Goal: Task Accomplishment & Management: Use online tool/utility

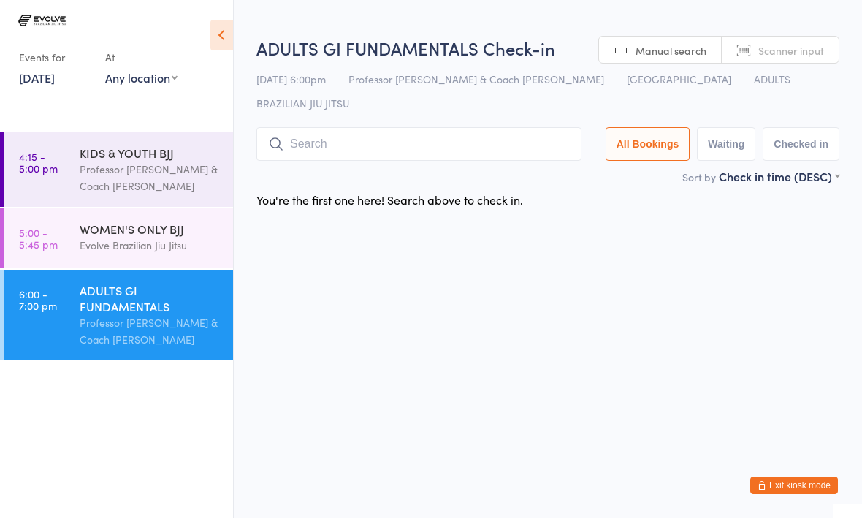
click at [500, 128] on input "search" at bounding box center [418, 145] width 325 height 34
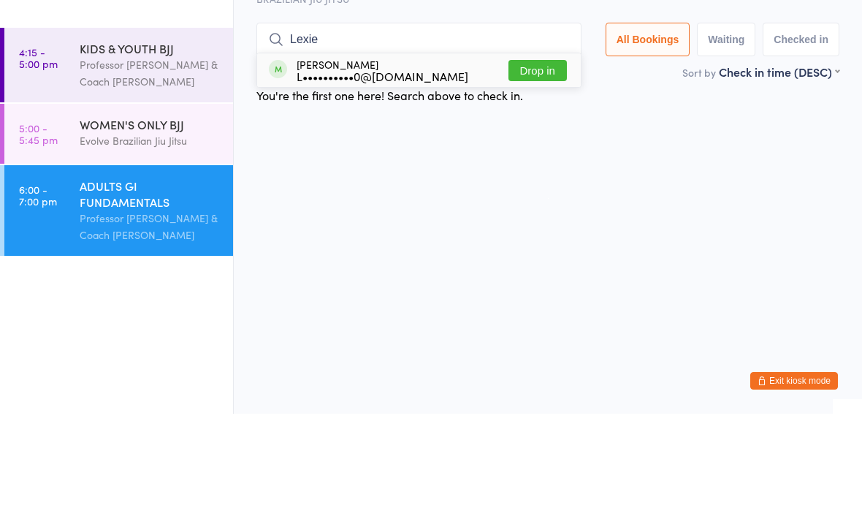
type input "Lexie"
click at [535, 165] on button "Drop in" at bounding box center [537, 175] width 58 height 21
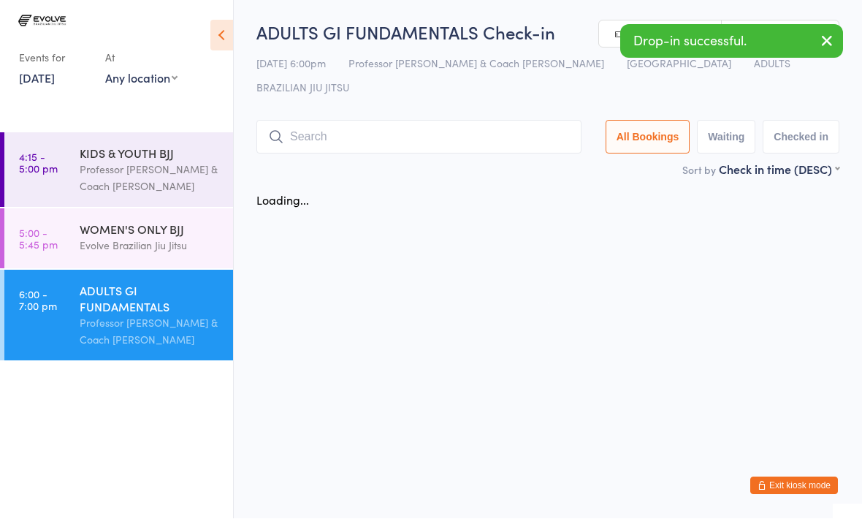
scroll to position [1, 0]
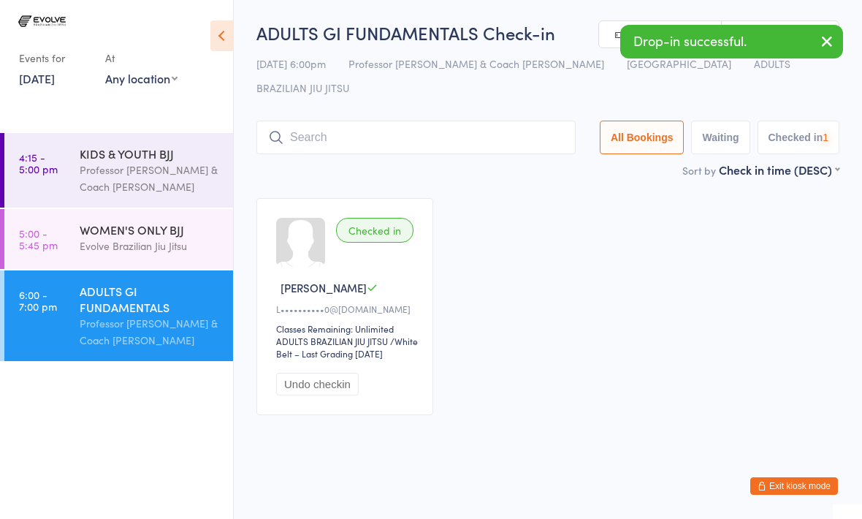
click at [183, 215] on div "WOMEN'S ONLY BJJ Evolve Brazilian Jiu Jitsu" at bounding box center [156, 238] width 153 height 58
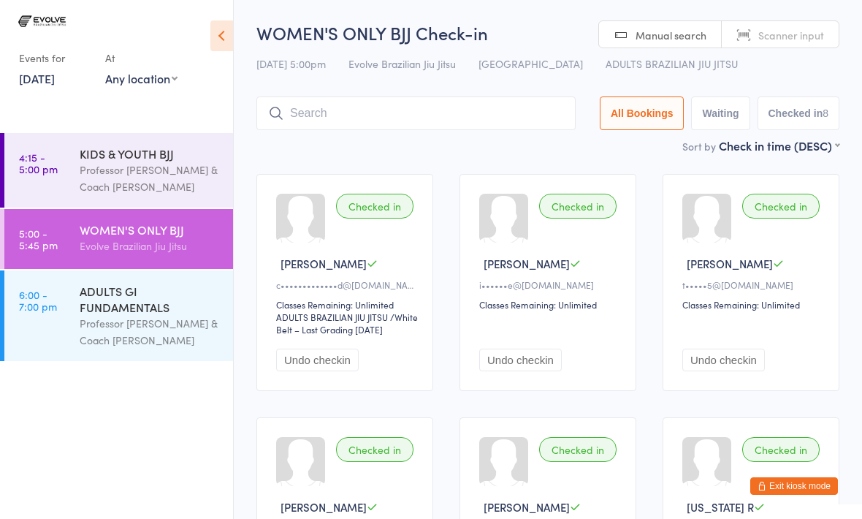
click at [129, 327] on div "Professor [PERSON_NAME] & Coach [PERSON_NAME]" at bounding box center [150, 332] width 141 height 34
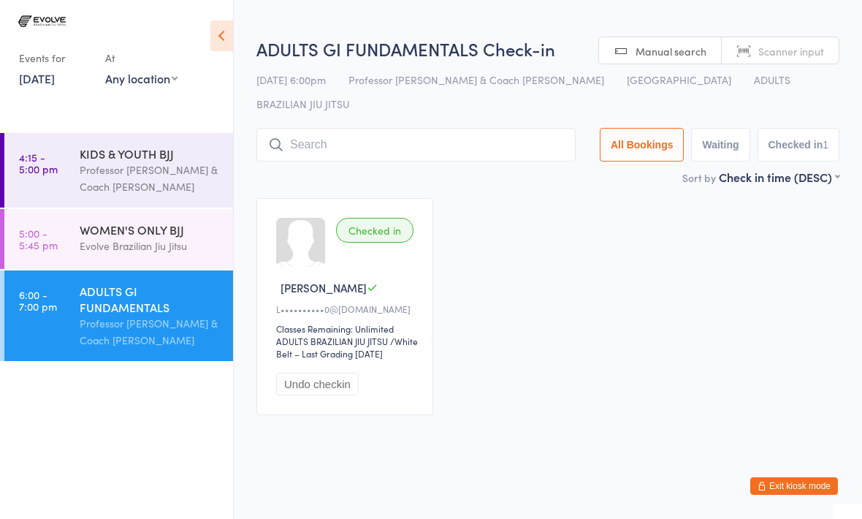
click at [364, 128] on input "search" at bounding box center [415, 145] width 319 height 34
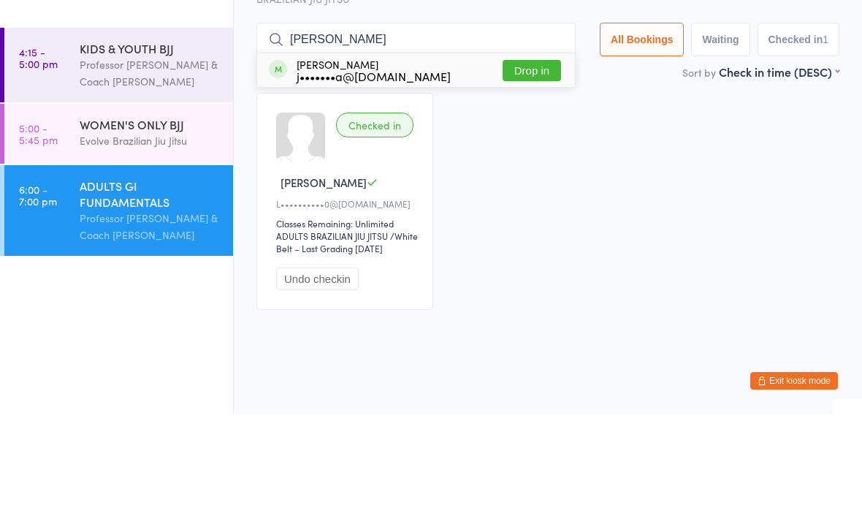
type input "[PERSON_NAME]"
click at [520, 165] on button "Drop in" at bounding box center [532, 175] width 58 height 21
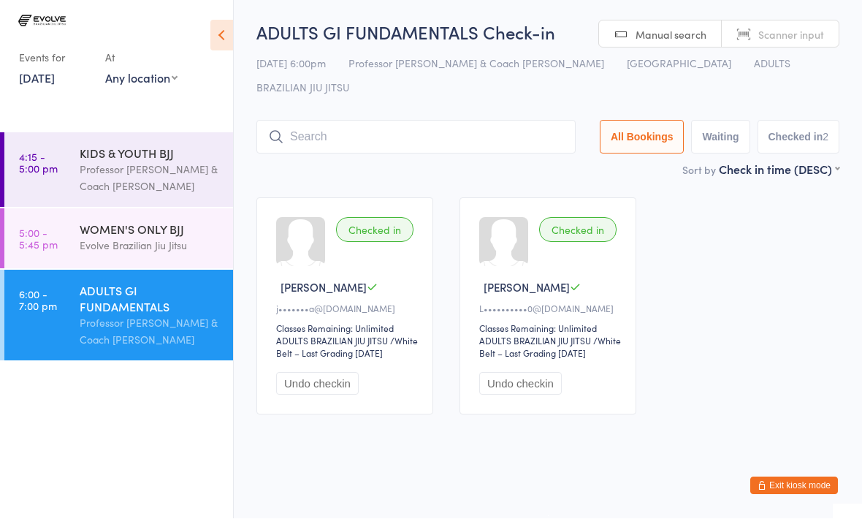
click at [138, 273] on div "ADULTS GI FUNDAMENTALS Professor [PERSON_NAME] & Coach [PERSON_NAME]" at bounding box center [156, 315] width 153 height 91
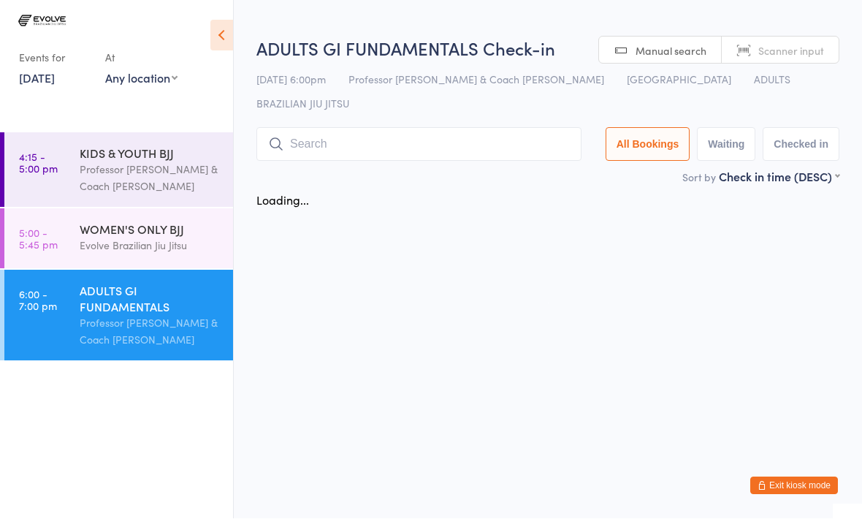
scroll to position [1, 0]
click at [153, 230] on div "WOMEN'S ONLY BJJ" at bounding box center [150, 229] width 141 height 16
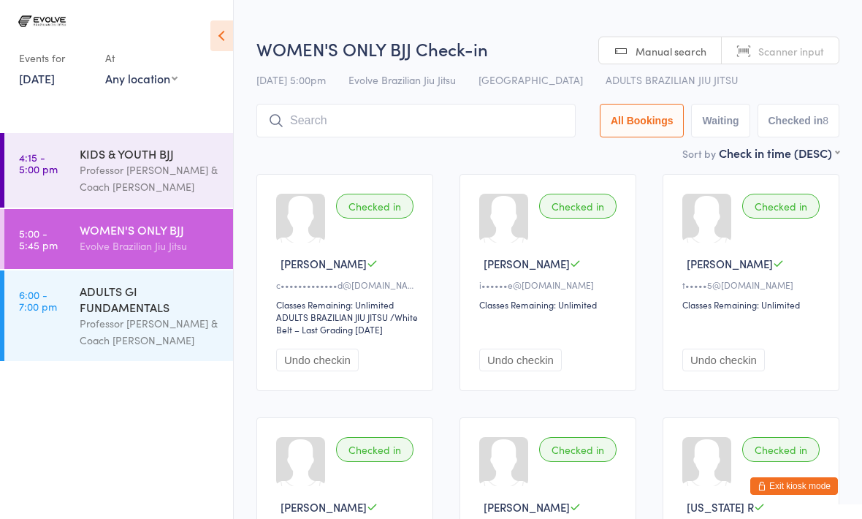
click at [359, 120] on input "search" at bounding box center [415, 121] width 319 height 34
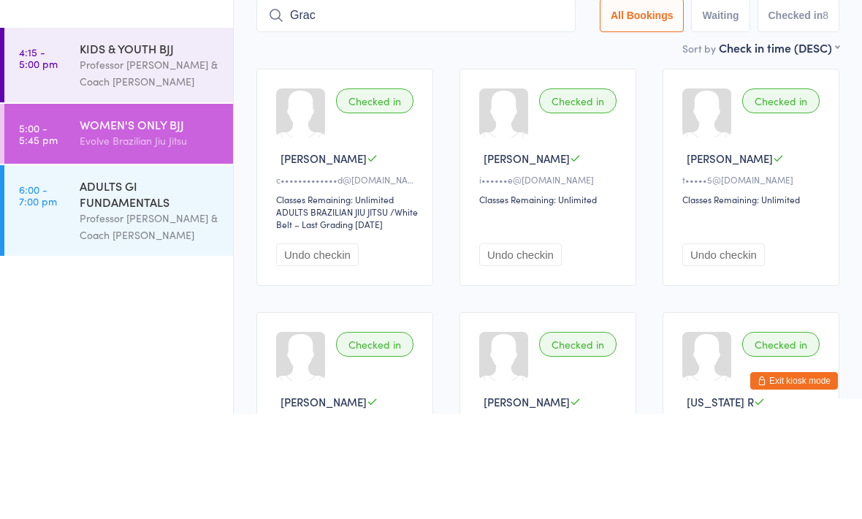
type input "Grace"
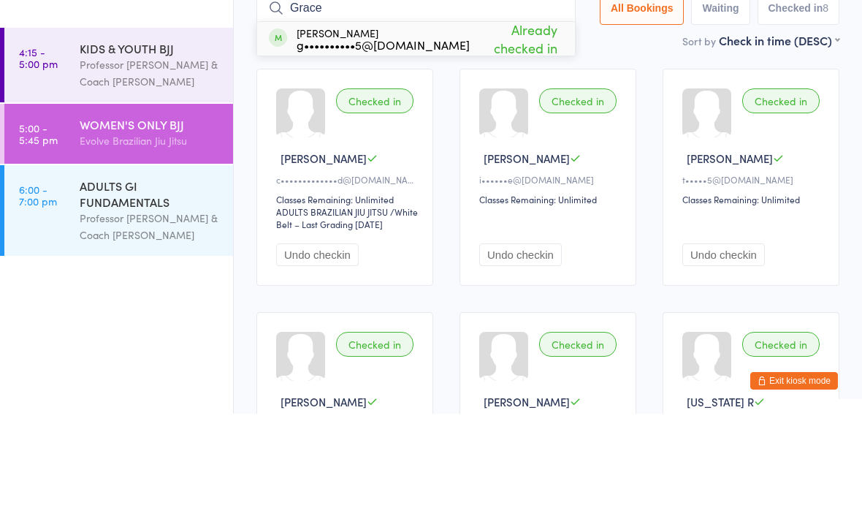
click at [159, 270] on div "ADULTS GI FUNDAMENTALS Professor [PERSON_NAME] & Coach [PERSON_NAME]" at bounding box center [156, 315] width 153 height 91
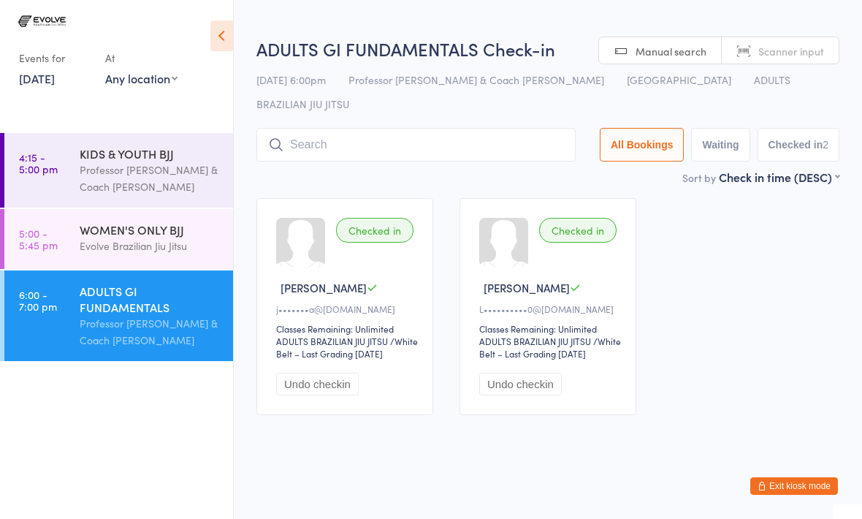
click at [330, 128] on input "search" at bounding box center [415, 145] width 319 height 34
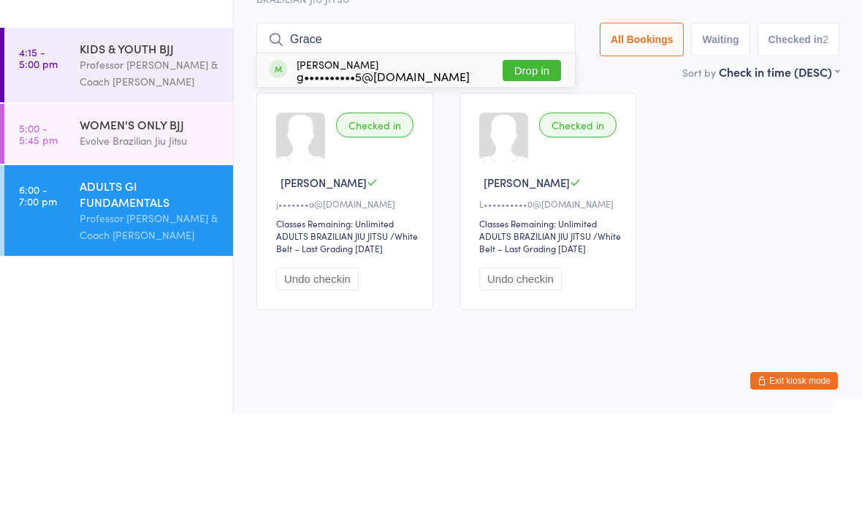
type input "Grace"
click at [505, 165] on button "Drop in" at bounding box center [532, 175] width 58 height 21
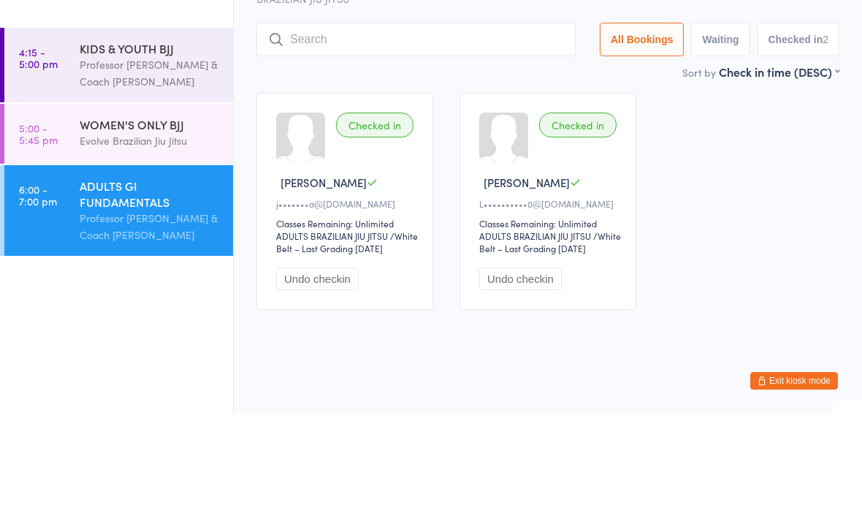
scroll to position [7, 0]
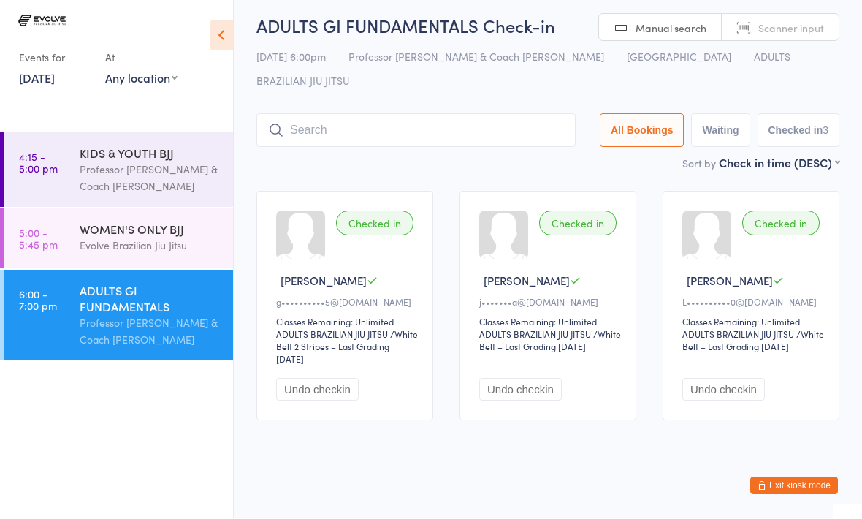
click at [344, 114] on input "search" at bounding box center [415, 131] width 319 height 34
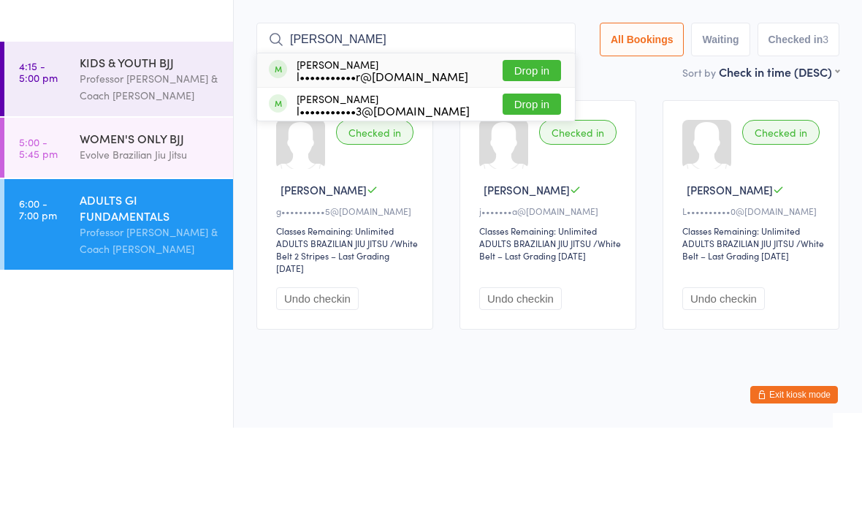
type input "[PERSON_NAME]"
click at [522, 151] on button "Drop in" at bounding box center [532, 161] width 58 height 21
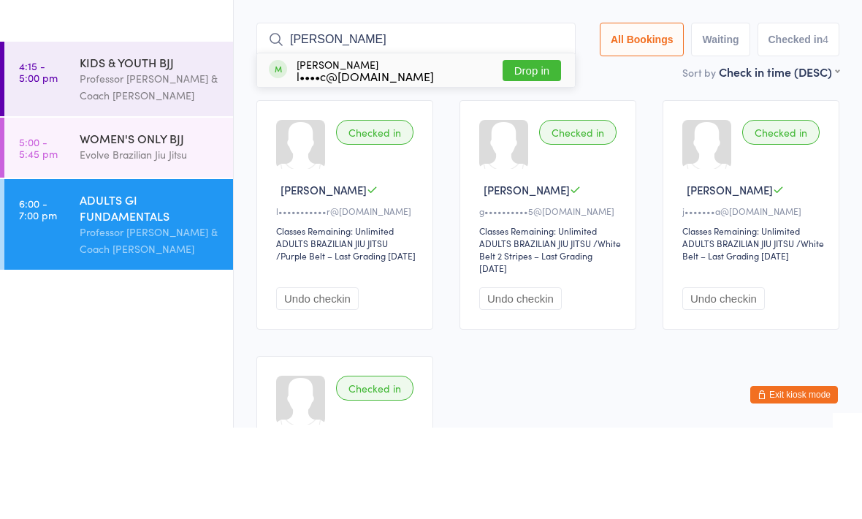
type input "[PERSON_NAME]"
click at [518, 151] on button "Drop in" at bounding box center [532, 161] width 58 height 21
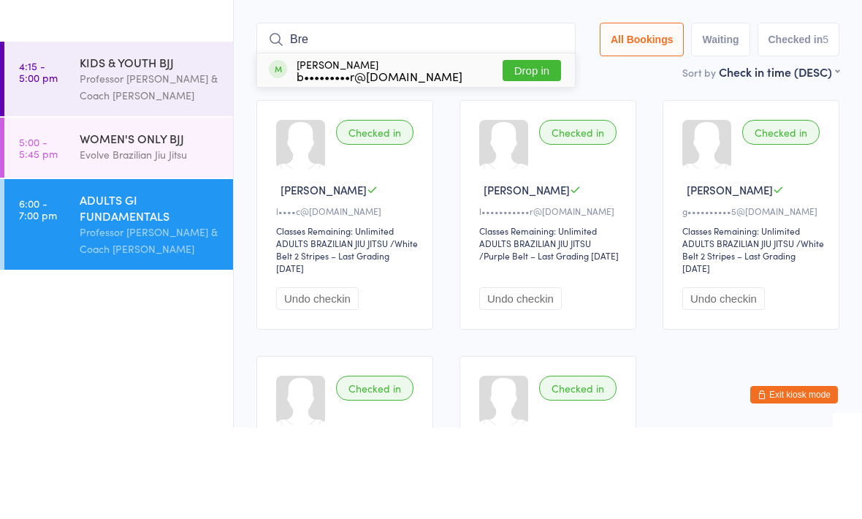
type input "Bre"
click at [528, 151] on button "Drop in" at bounding box center [532, 161] width 58 height 21
